Goal: Communication & Community: Answer question/provide support

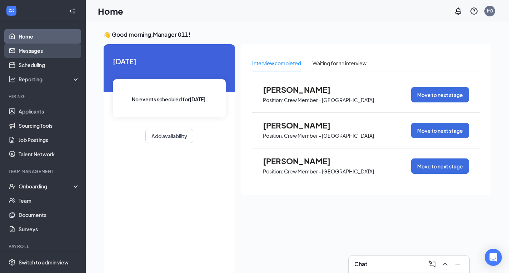
click at [33, 52] on link "Messages" at bounding box center [49, 51] width 61 height 14
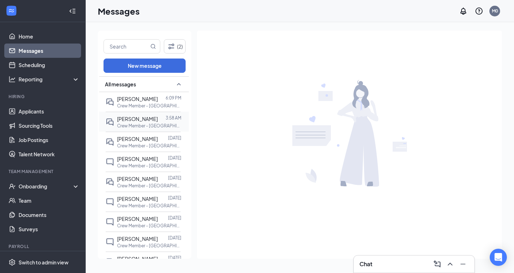
click at [149, 123] on div "[PERSON_NAME]" at bounding box center [137, 119] width 41 height 8
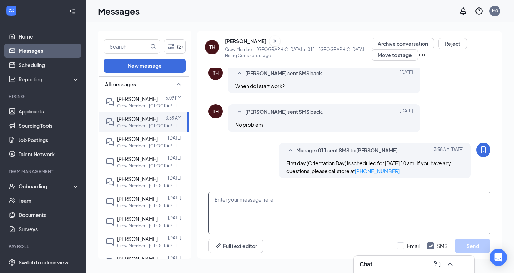
scroll to position [298, 0]
click at [263, 212] on textarea at bounding box center [350, 213] width 282 height 43
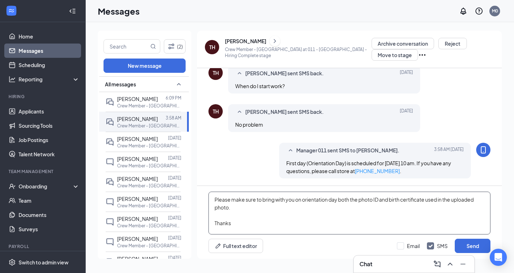
click at [294, 200] on textarea "Please make sure to bring with you on orientation day both the photo ID and bir…" at bounding box center [350, 213] width 282 height 43
click at [305, 199] on textarea "Please make sure to bring with you on orientation day both the photo ID and bir…" at bounding box center [350, 213] width 282 height 43
click at [334, 199] on textarea "Please make sure to bring with you on Orientation day both the photo ID and bir…" at bounding box center [350, 213] width 282 height 43
drag, startPoint x: 353, startPoint y: 198, endPoint x: 341, endPoint y: 199, distance: 12.2
click at [341, 199] on textarea "Please make sure to bring with you on Orientation Day both the photo ID and bir…" at bounding box center [350, 213] width 282 height 43
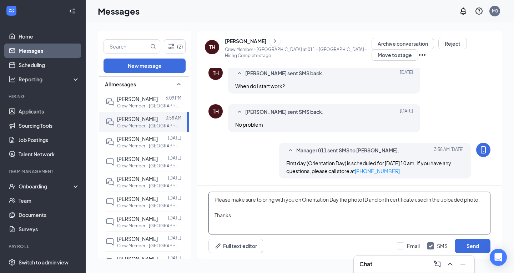
drag, startPoint x: 241, startPoint y: 220, endPoint x: 184, endPoint y: 192, distance: 64.1
click at [184, 192] on div "(2) New message All messages [PERSON_NAME] 6:09 PM Crew Member - [GEOGRAPHIC_DA…" at bounding box center [300, 148] width 404 height 234
type textarea "Please make sure to bring with you on Orientation Day the photo ID and birth ce…"
click at [469, 243] on button "Send" at bounding box center [473, 246] width 36 height 14
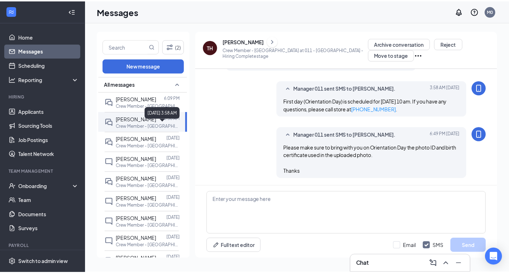
scroll to position [360, 0]
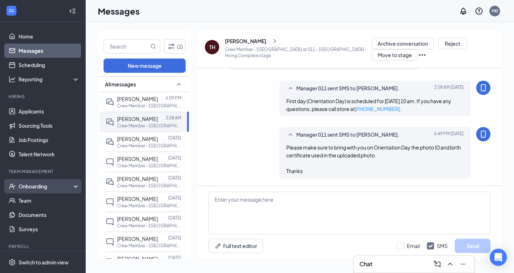
click at [25, 182] on div "Onboarding" at bounding box center [43, 186] width 86 height 14
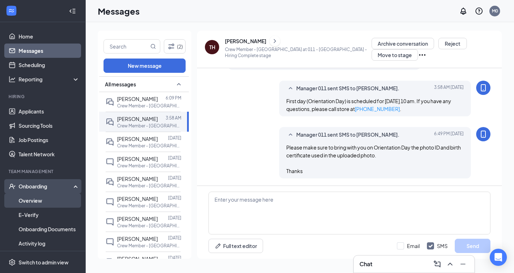
click at [36, 202] on link "Overview" at bounding box center [49, 201] width 61 height 14
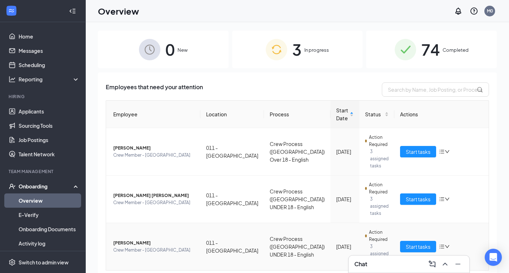
click at [144, 223] on td "[PERSON_NAME] Crew Member - [GEOGRAPHIC_DATA]" at bounding box center [153, 246] width 94 height 47
click at [144, 240] on span "[PERSON_NAME]" at bounding box center [153, 243] width 81 height 7
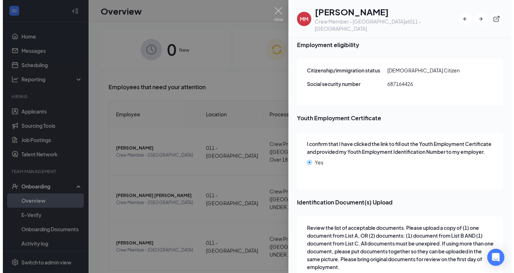
scroll to position [929, 0]
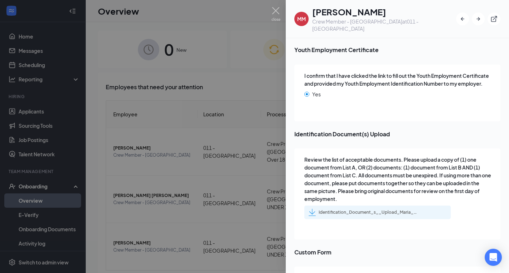
click at [368, 209] on div "Identification_Document_s__Upload_Maria_M_Dominguez-Alonso_uploadedfile_2025082…" at bounding box center [364, 212] width 110 height 7
click at [31, 53] on div at bounding box center [254, 136] width 509 height 273
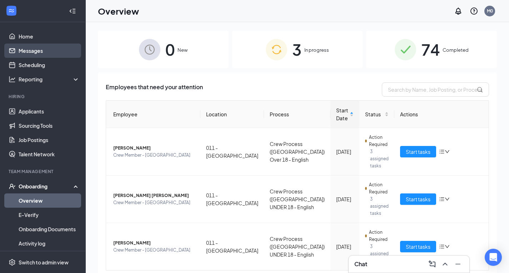
click at [31, 51] on link "Messages" at bounding box center [49, 51] width 61 height 14
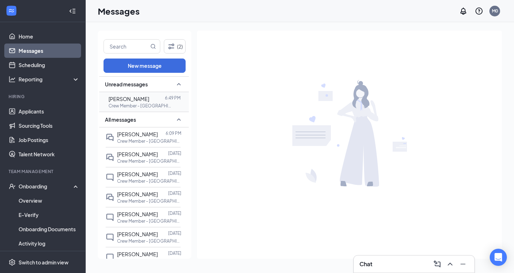
click at [135, 102] on div "[PERSON_NAME]" at bounding box center [129, 99] width 41 height 8
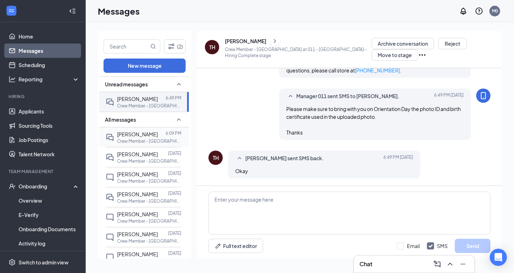
scroll to position [331, 0]
click at [140, 138] on div "[PERSON_NAME]" at bounding box center [137, 134] width 41 height 8
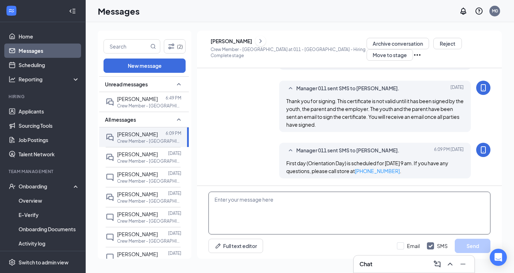
scroll to position [283, 0]
click at [243, 208] on textarea at bounding box center [350, 213] width 282 height 43
paste textarea "Please make sure to bring with you on Orientation Day the photo ID and birth ce…"
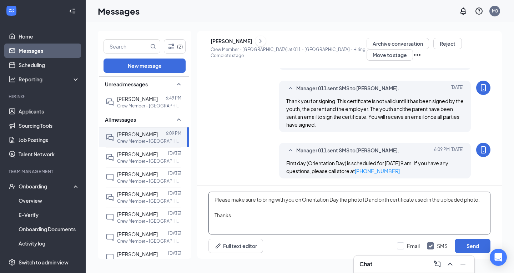
drag, startPoint x: 350, startPoint y: 200, endPoint x: 416, endPoint y: 200, distance: 66.4
click at [416, 200] on textarea "Please make sure to bring with you on Orientation Day the photo ID and birth ce…" at bounding box center [350, 213] width 282 height 43
click at [353, 198] on textarea "Please make sure to bring with you on Orientation Day the passport used in the …" at bounding box center [350, 213] width 282 height 43
type textarea "Please make sure to bring with you on Orientation Day the Passport used in the …"
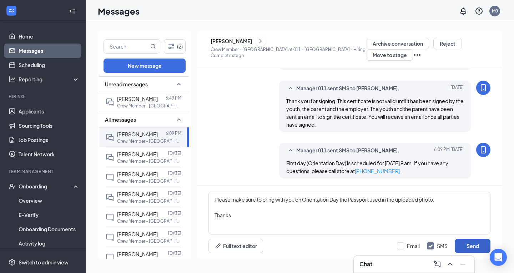
click at [467, 244] on button "Send" at bounding box center [473, 246] width 36 height 14
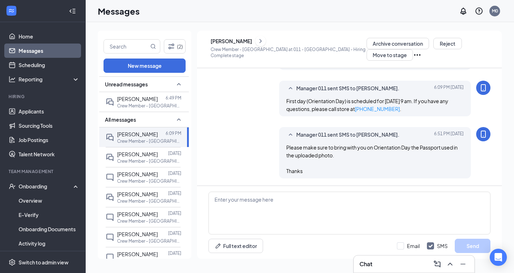
scroll to position [345, 0]
click at [136, 99] on span "[PERSON_NAME]" at bounding box center [137, 99] width 41 height 6
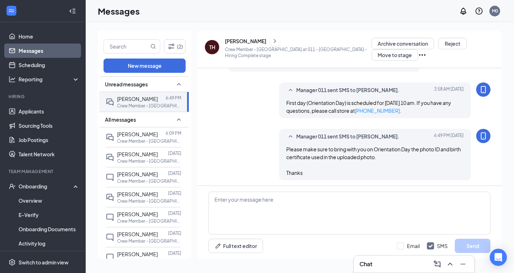
scroll to position [260, 0]
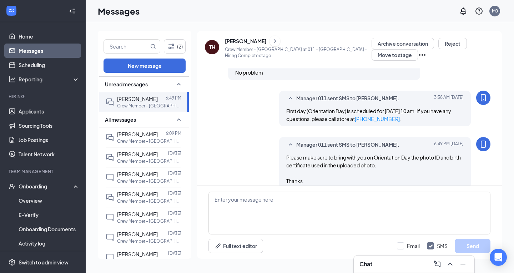
click at [249, 41] on div "[PERSON_NAME]" at bounding box center [245, 41] width 41 height 7
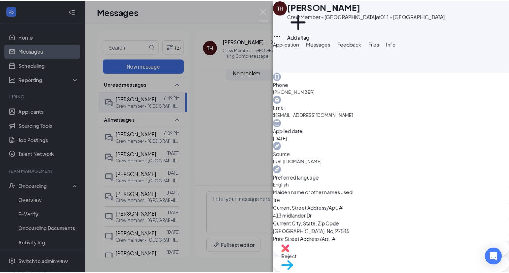
scroll to position [464, 0]
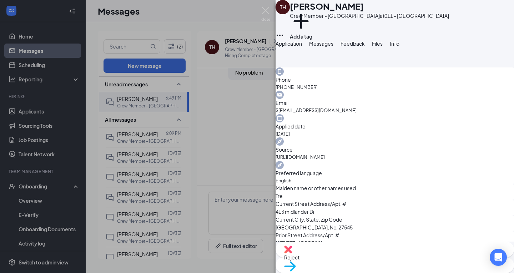
click at [238, 142] on div "TH [PERSON_NAME] Crew Member - Knightdale at 011 - [GEOGRAPHIC_DATA] Add a tag …" at bounding box center [257, 136] width 514 height 273
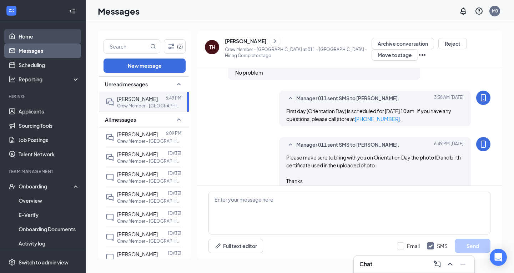
click at [28, 35] on link "Home" at bounding box center [49, 36] width 61 height 14
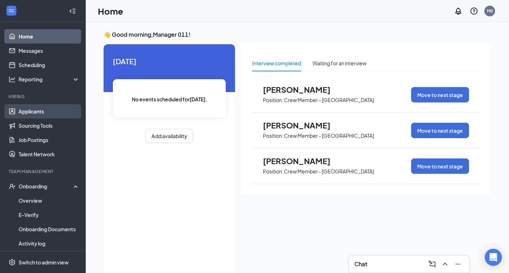
click at [51, 113] on link "Applicants" at bounding box center [49, 111] width 61 height 14
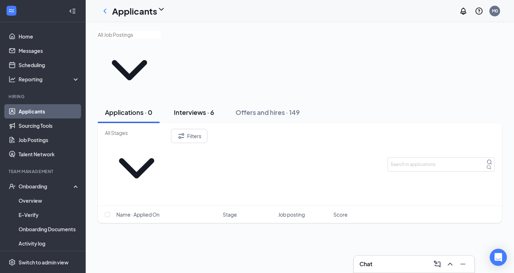
click at [194, 108] on div "Interviews · 6" at bounding box center [194, 112] width 40 height 9
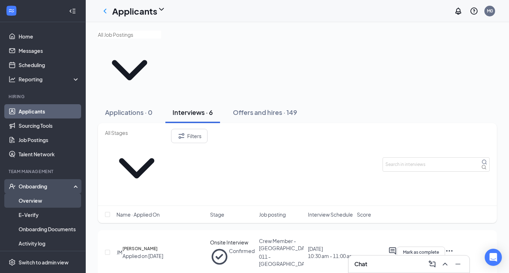
click at [33, 200] on link "Overview" at bounding box center [49, 201] width 61 height 14
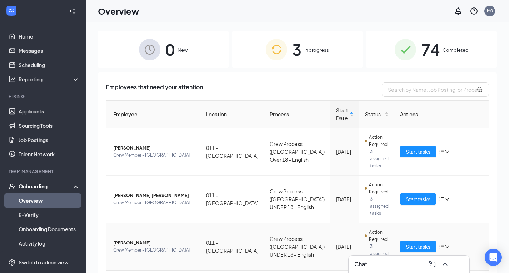
click at [139, 240] on span "[PERSON_NAME]" at bounding box center [153, 243] width 81 height 7
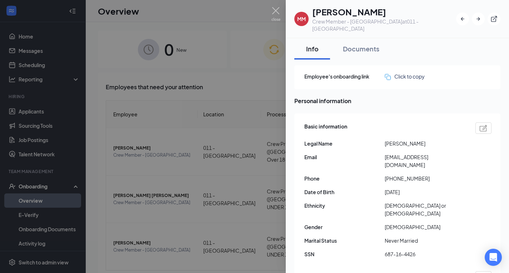
click at [98, 92] on div at bounding box center [254, 136] width 509 height 273
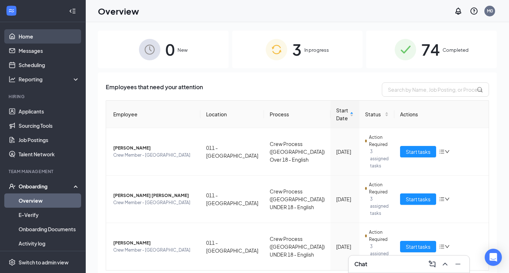
click at [35, 41] on link "Home" at bounding box center [49, 36] width 61 height 14
